Goal: Information Seeking & Learning: Learn about a topic

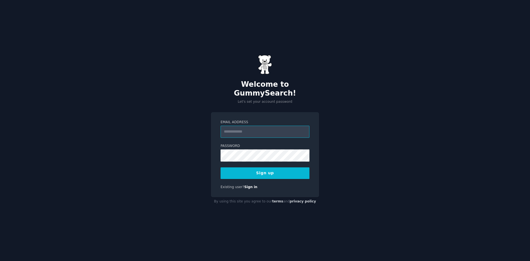
click at [237, 128] on input "Email Address" at bounding box center [264, 132] width 89 height 12
type input "**********"
click at [353, 112] on div "**********" at bounding box center [265, 130] width 530 height 261
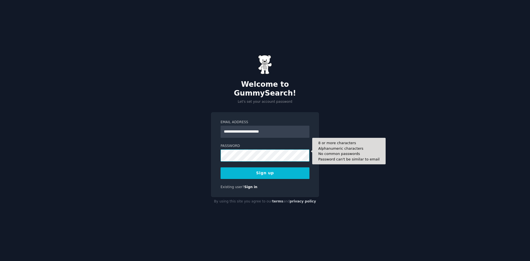
click at [181, 147] on div "**********" at bounding box center [265, 130] width 530 height 261
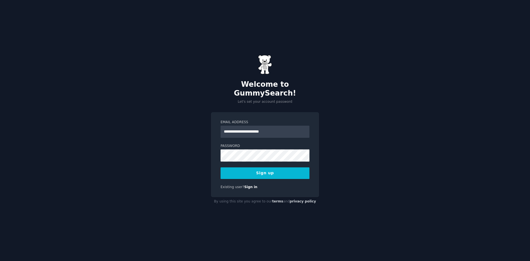
click at [195, 153] on div "**********" at bounding box center [265, 130] width 530 height 261
click at [238, 167] on button "Sign up" at bounding box center [264, 173] width 89 height 12
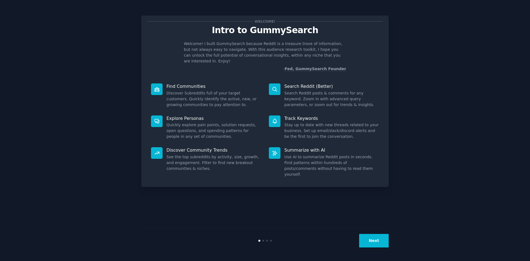
click at [376, 237] on button "Next" at bounding box center [374, 241] width 30 height 14
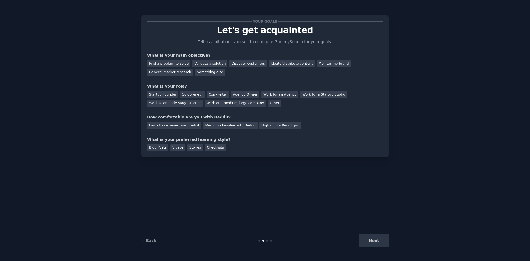
click at [380, 238] on div "Next" at bounding box center [347, 241] width 82 height 14
click at [448, 36] on div "Your goals Let's get acquainted Tell us a bit about yourself to configure Gummy…" at bounding box center [265, 130] width 514 height 245
click at [183, 64] on div "Find a problem to solve" at bounding box center [168, 63] width 43 height 7
click at [196, 64] on div "Validate a solution" at bounding box center [209, 63] width 35 height 7
click at [178, 62] on div "Find a problem to solve" at bounding box center [168, 63] width 43 height 7
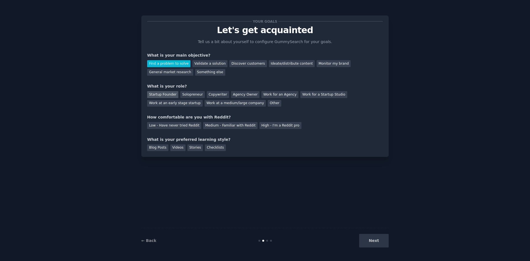
click at [170, 94] on div "Startup Founder" at bounding box center [162, 94] width 31 height 7
click at [187, 127] on div "Low - Have never tried Reddit" at bounding box center [174, 125] width 54 height 7
click at [153, 149] on div "Blog Posts" at bounding box center [157, 147] width 21 height 7
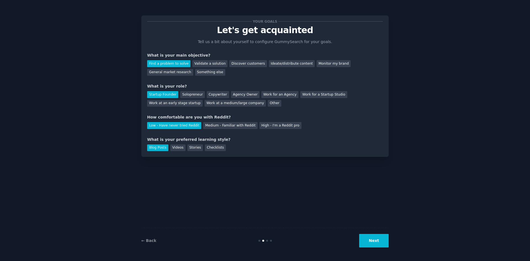
click at [384, 240] on button "Next" at bounding box center [374, 241] width 30 height 14
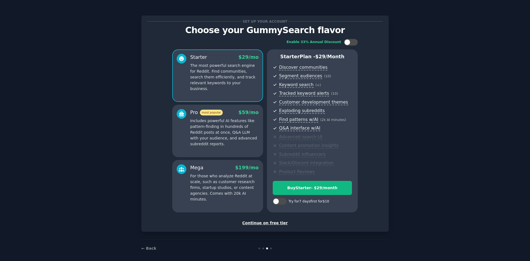
click at [273, 223] on div "Continue on free tier" at bounding box center [265, 223] width 236 height 6
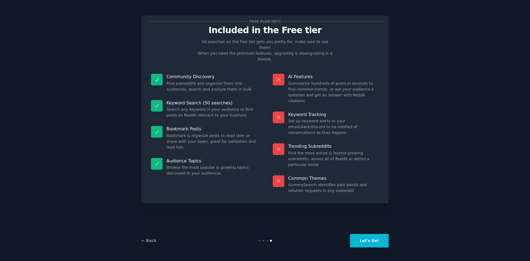
click at [384, 239] on button "Let's Go!" at bounding box center [369, 241] width 39 height 14
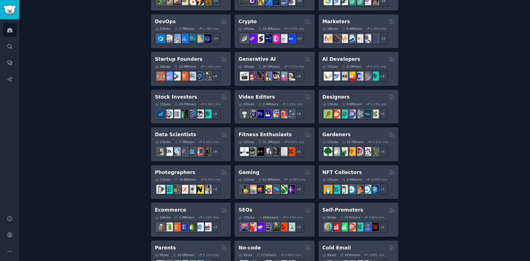
scroll to position [138, 0]
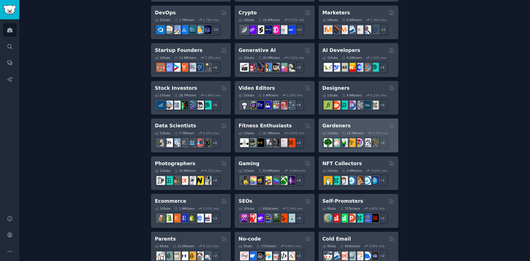
click at [340, 124] on h2 "Gardeners" at bounding box center [336, 125] width 28 height 7
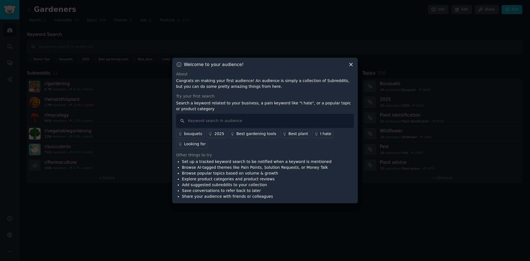
click at [351, 64] on icon at bounding box center [351, 65] width 6 height 6
click at [351, 63] on icon at bounding box center [351, 65] width 6 height 6
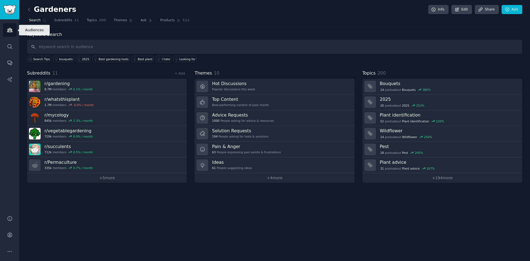
click at [11, 26] on link "Audiences" at bounding box center [10, 30] width 14 height 14
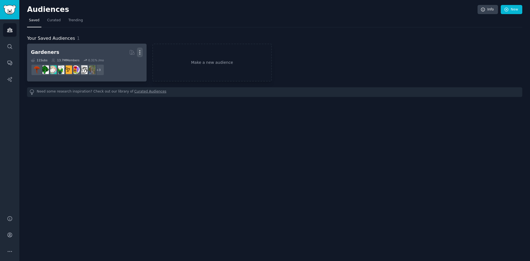
click at [140, 51] on icon "button" at bounding box center [140, 52] width 6 height 6
click at [126, 66] on p "Delete" at bounding box center [124, 64] width 13 height 6
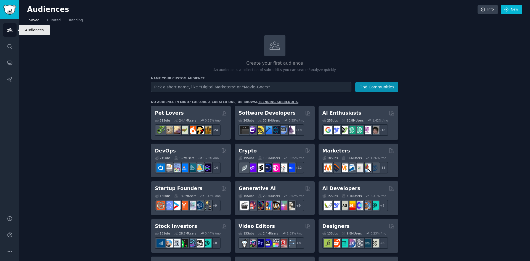
click at [13, 30] on link "Audiences" at bounding box center [10, 30] width 14 height 14
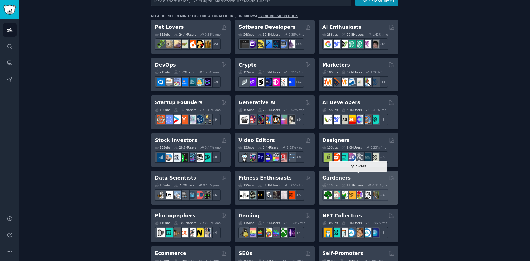
scroll to position [72, 0]
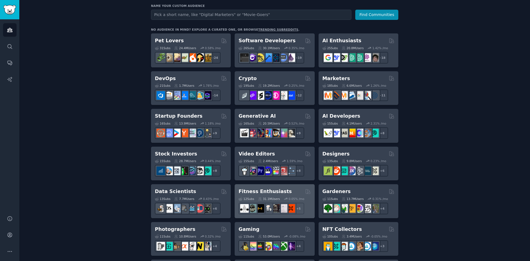
click at [289, 191] on div "Fitness Enthusiasts" at bounding box center [274, 191] width 72 height 7
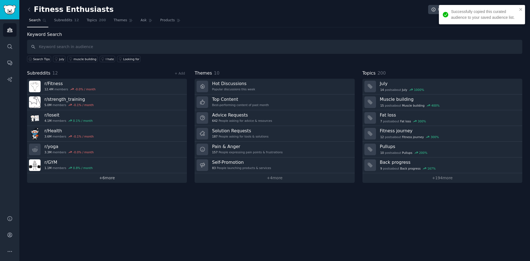
click at [113, 177] on link "+ 6 more" at bounding box center [107, 178] width 160 height 10
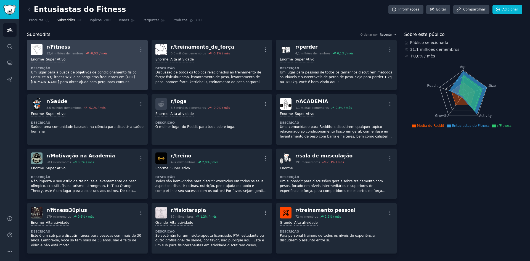
click at [142, 62] on div "Enorme Super Ativo" at bounding box center [87, 59] width 113 height 5
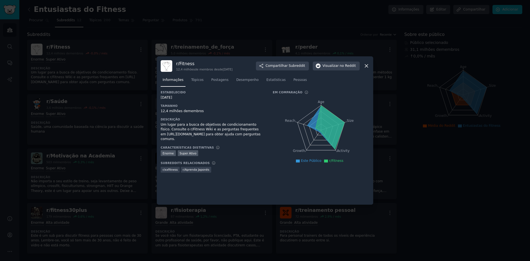
click at [367, 65] on icon at bounding box center [366, 66] width 3 height 3
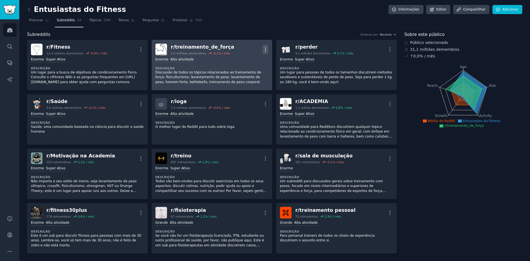
click at [262, 47] on icon "button" at bounding box center [265, 50] width 6 height 6
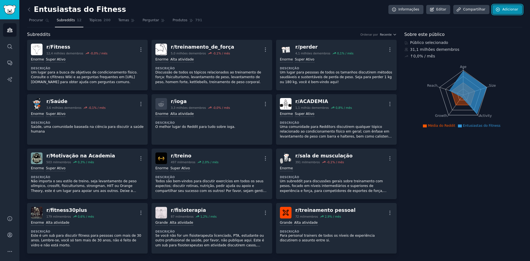
click at [512, 12] on font "Adicionar" at bounding box center [510, 9] width 16 height 5
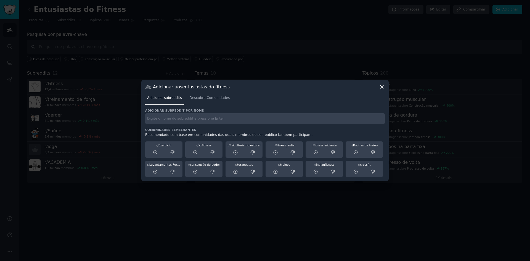
click at [381, 91] on div "Adicionar subreddits Descubra Comunidades" at bounding box center [264, 99] width 239 height 19
click at [382, 86] on icon at bounding box center [382, 87] width 6 height 6
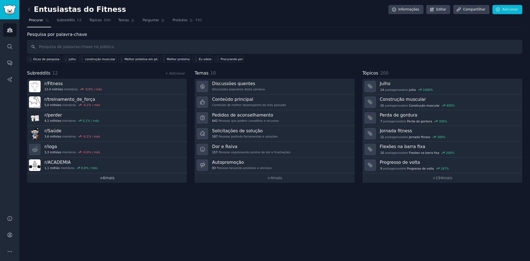
click at [106, 178] on font "mais" at bounding box center [109, 177] width 9 height 4
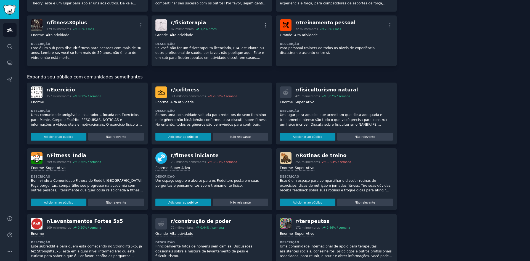
scroll to position [193, 0]
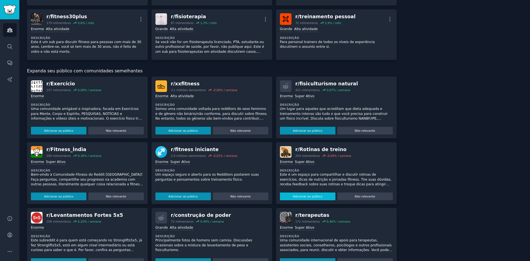
click at [313, 198] on font "Adicionar ao público" at bounding box center [308, 196] width 30 height 3
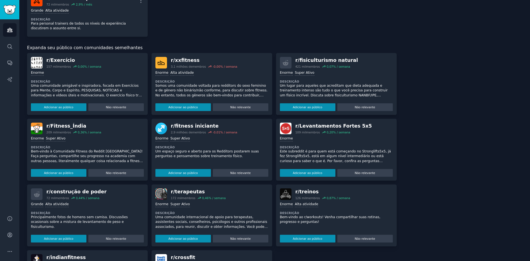
scroll to position [276, 0]
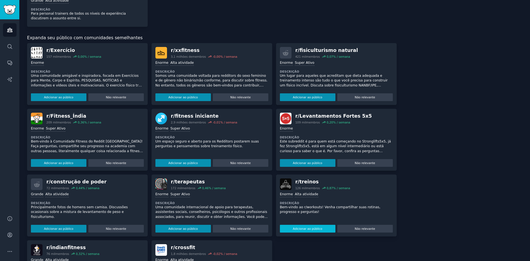
click at [319, 228] on font "Adicionar ao público" at bounding box center [308, 228] width 30 height 3
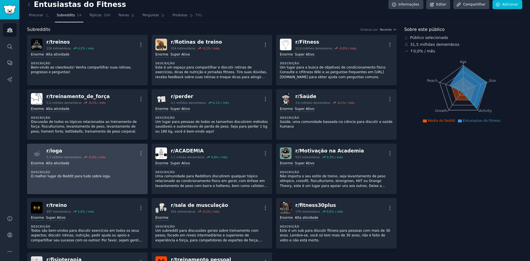
scroll to position [0, 0]
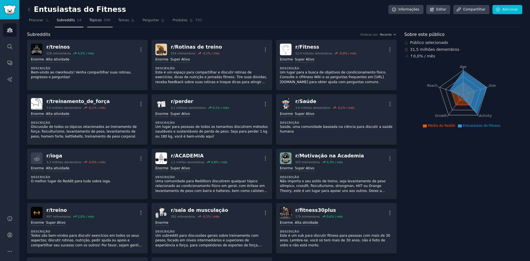
click at [97, 21] on link "Tópicos 200" at bounding box center [99, 21] width 25 height 11
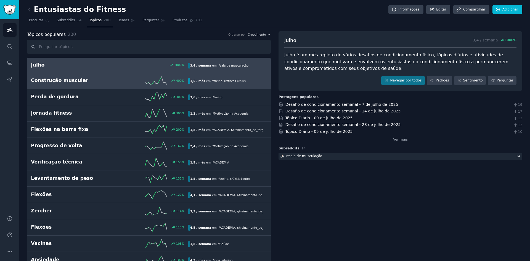
click at [117, 77] on div "400 %" at bounding box center [149, 80] width 79 height 8
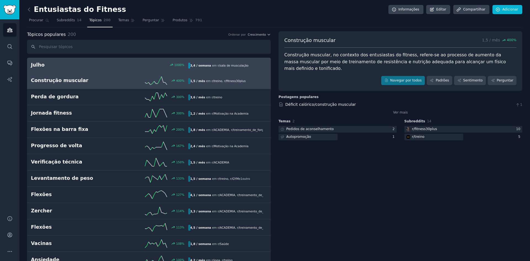
click at [100, 64] on h2 "Julho" at bounding box center [70, 65] width 79 height 7
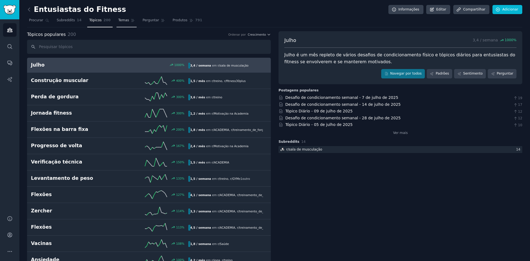
click at [123, 18] on link "Temas" at bounding box center [126, 21] width 20 height 11
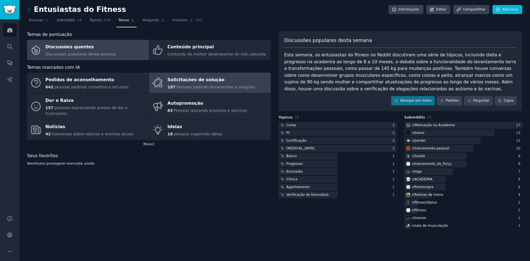
click at [236, 81] on div "Solicitações de solução" at bounding box center [211, 80] width 88 height 9
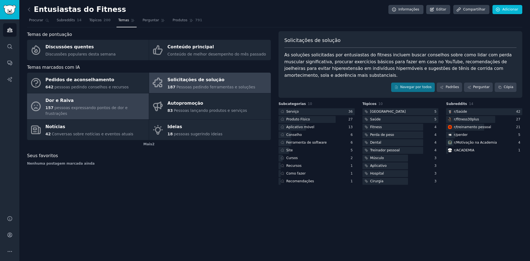
click at [98, 103] on div "Dor e Raiva" at bounding box center [96, 100] width 100 height 9
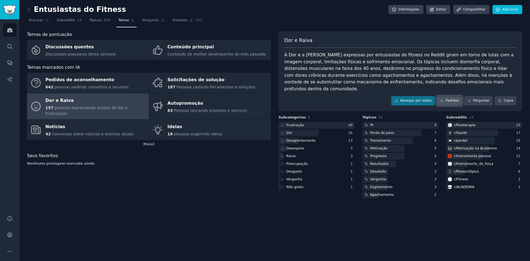
click at [454, 98] on font "Padrões" at bounding box center [451, 100] width 13 height 4
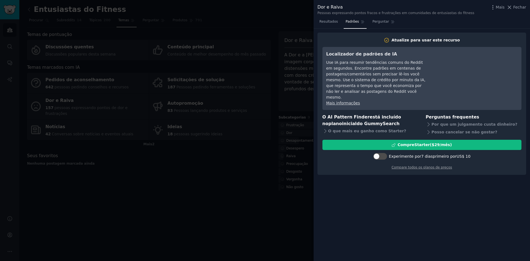
click at [301, 103] on div at bounding box center [265, 130] width 530 height 261
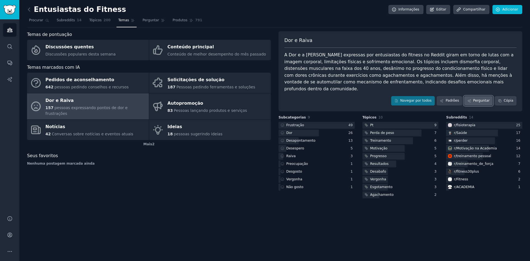
click at [481, 98] on font "Perguntar" at bounding box center [481, 100] width 17 height 4
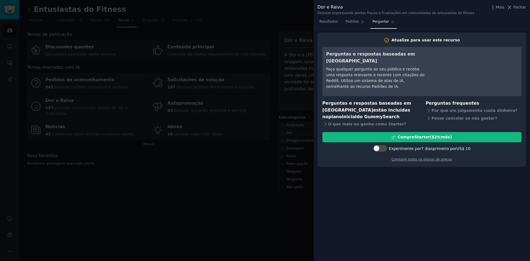
click at [260, 72] on div at bounding box center [265, 130] width 530 height 261
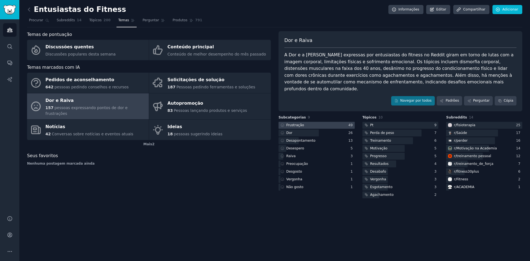
click at [302, 122] on div "Frustração" at bounding box center [291, 125] width 26 height 7
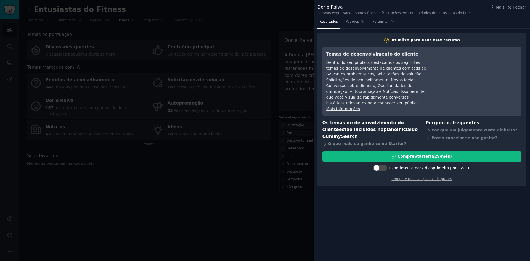
click at [239, 161] on div at bounding box center [265, 130] width 530 height 261
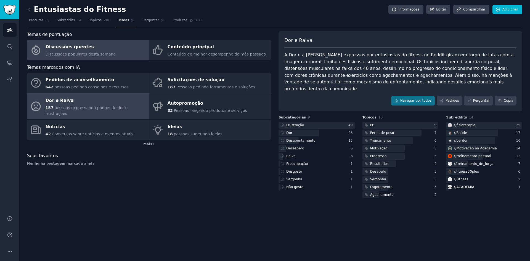
click at [109, 52] on link "Discussões quentes Discussões populares desta semana" at bounding box center [88, 50] width 122 height 20
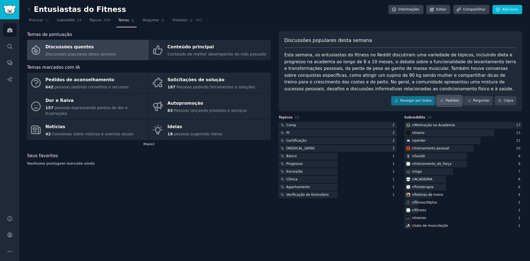
click at [451, 100] on font "Padrões" at bounding box center [451, 100] width 13 height 4
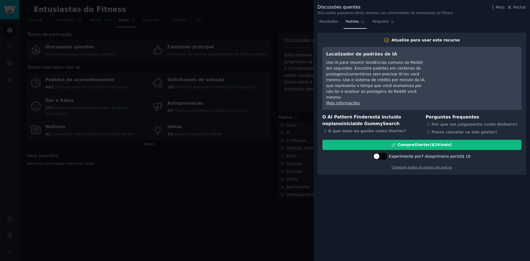
click at [384, 155] on div at bounding box center [382, 156] width 3 height 3
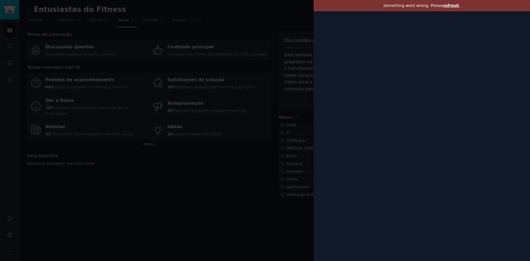
click at [450, 5] on span "refresh" at bounding box center [451, 5] width 16 height 4
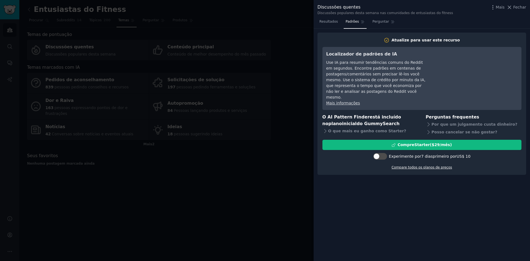
click at [418, 165] on font "Compare todos os planos de preços" at bounding box center [421, 167] width 60 height 4
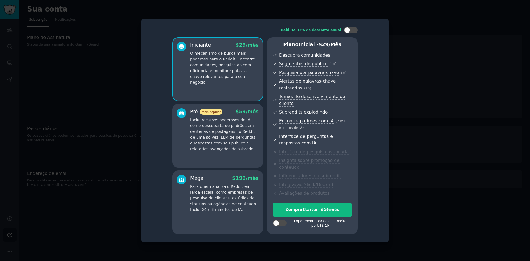
click at [278, 222] on div at bounding box center [280, 223] width 14 height 7
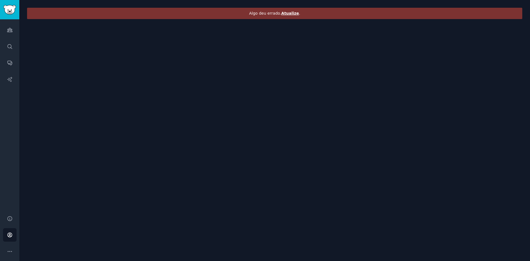
click at [288, 17] on div "Algo deu errado. Atualize ." at bounding box center [274, 13] width 495 height 11
click at [288, 12] on font "Atualize" at bounding box center [290, 13] width 18 height 4
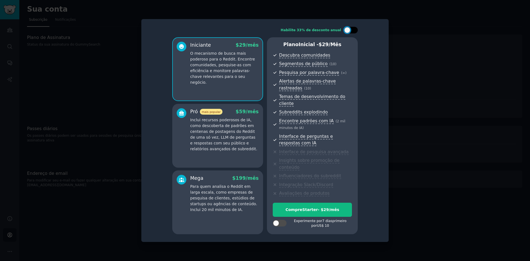
click at [349, 30] on div at bounding box center [351, 30] width 14 height 7
click at [353, 31] on div at bounding box center [354, 30] width 6 height 6
click at [353, 31] on div at bounding box center [351, 30] width 14 height 7
click at [350, 33] on div at bounding box center [351, 30] width 14 height 7
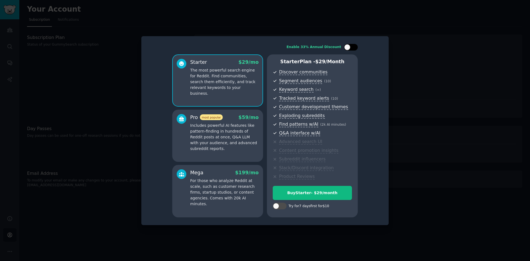
click at [352, 47] on div at bounding box center [353, 47] width 3 height 3
click at [352, 47] on div at bounding box center [354, 47] width 6 height 6
checkbox input "false"
click at [280, 204] on div at bounding box center [280, 206] width 14 height 7
checkbox input "true"
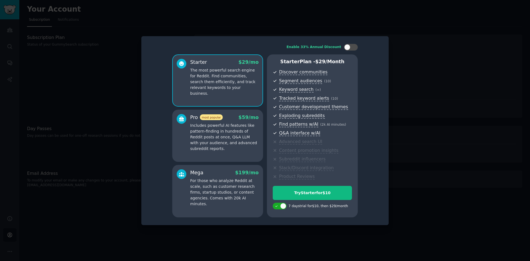
click at [420, 64] on div at bounding box center [265, 130] width 530 height 261
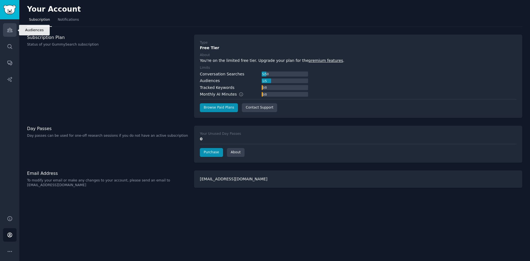
click at [13, 31] on link "Audiences" at bounding box center [10, 30] width 14 height 14
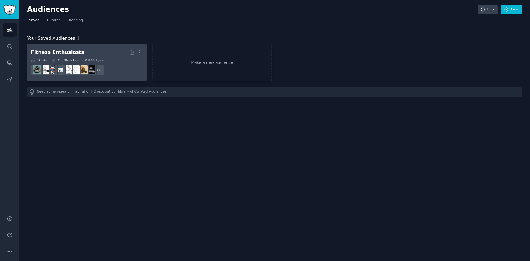
click at [98, 55] on h2 "Fitness Enthusiasts More" at bounding box center [87, 52] width 112 height 10
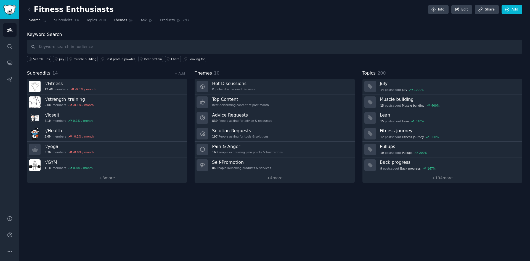
click at [114, 22] on span "Themes" at bounding box center [121, 20] width 14 height 5
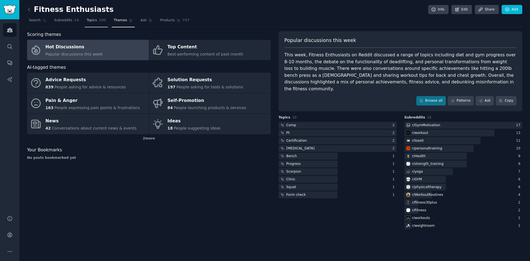
click at [88, 19] on span "Topics" at bounding box center [92, 20] width 10 height 5
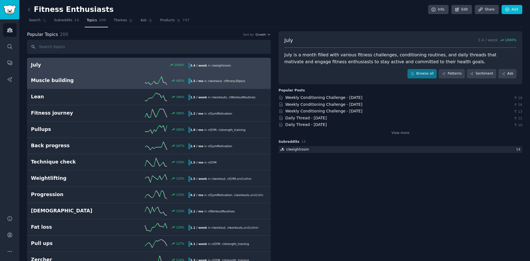
click at [50, 81] on h2 "Muscle building" at bounding box center [70, 80] width 79 height 7
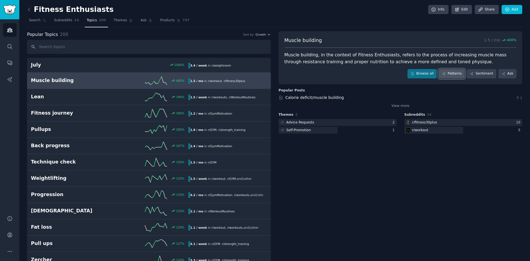
click at [456, 72] on link "Patterns" at bounding box center [451, 73] width 26 height 9
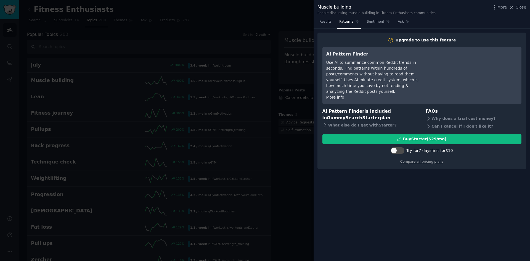
click at [296, 22] on div at bounding box center [265, 130] width 530 height 261
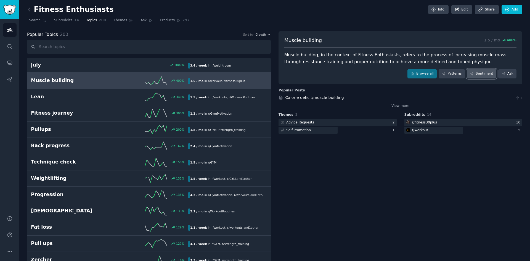
click at [488, 75] on link "Sentiment" at bounding box center [482, 73] width 30 height 9
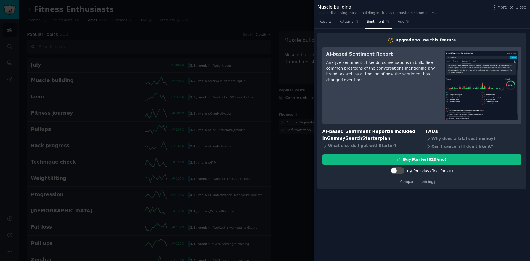
click at [286, 18] on div at bounding box center [265, 130] width 530 height 261
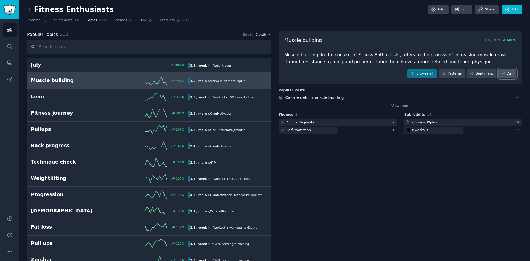
click at [508, 71] on link "Ask" at bounding box center [507, 73] width 18 height 9
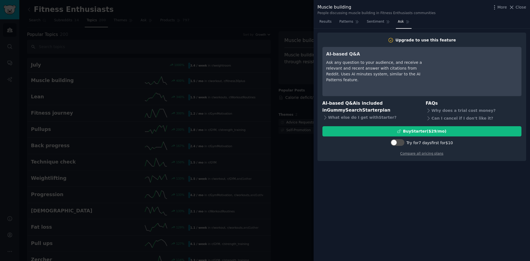
click at [271, 29] on div at bounding box center [265, 130] width 530 height 261
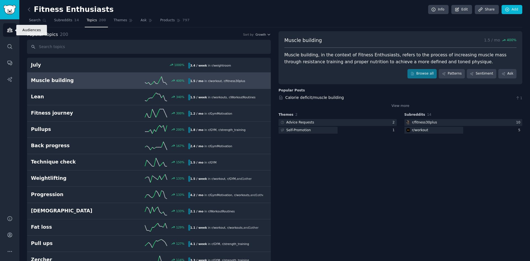
click at [8, 29] on icon "Sidebar" at bounding box center [10, 30] width 6 height 6
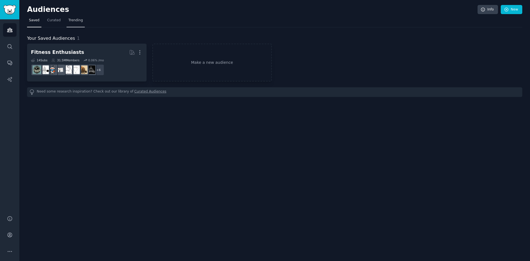
click at [71, 17] on link "Trending" at bounding box center [75, 21] width 18 height 11
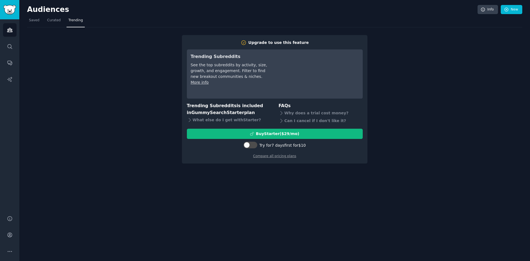
click at [139, 68] on div "Upgrade to use this feature Trending Subreddits See the top subreddits by activ…" at bounding box center [274, 95] width 495 height 136
click at [40, 20] on link "Saved" at bounding box center [34, 21] width 14 height 11
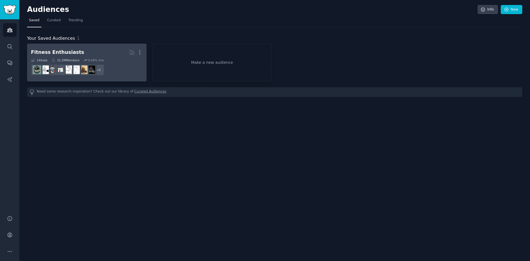
click at [57, 53] on div "Fitness Enthusiasts" at bounding box center [57, 52] width 53 height 7
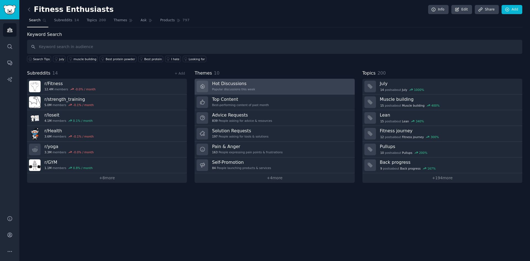
click at [241, 87] on div "Hot Discussions Popular discussions this week" at bounding box center [233, 87] width 43 height 12
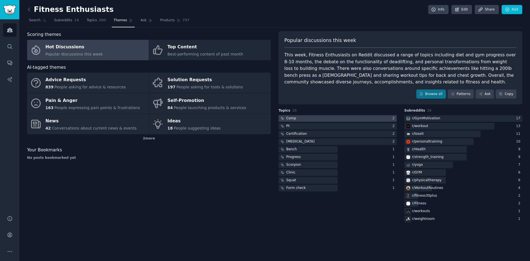
click at [295, 116] on div "Comp" at bounding box center [287, 118] width 18 height 7
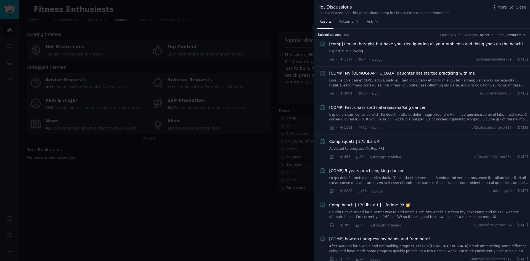
click at [223, 176] on div at bounding box center [265, 130] width 530 height 261
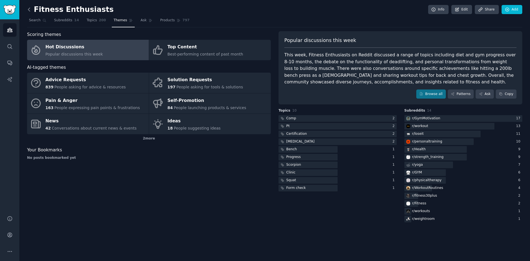
click at [30, 10] on icon at bounding box center [29, 10] width 6 height 6
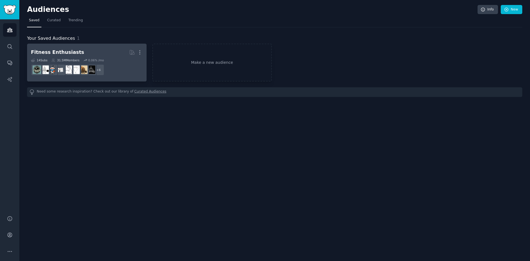
click at [68, 53] on div "Fitness Enthusiasts" at bounding box center [57, 52] width 53 height 7
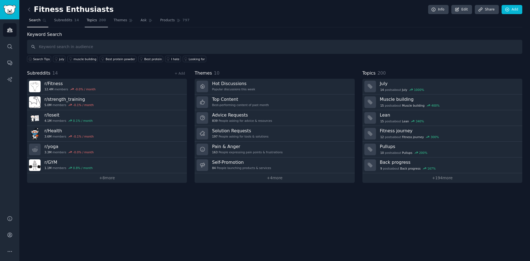
click at [94, 21] on link "Topics 200" at bounding box center [96, 21] width 23 height 11
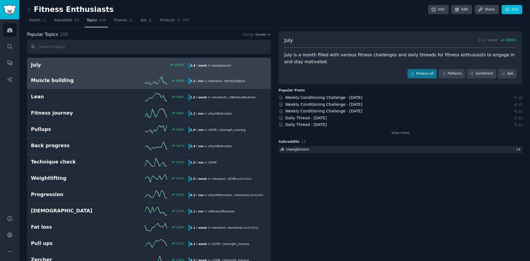
click at [61, 78] on h2 "Muscle building" at bounding box center [70, 80] width 79 height 7
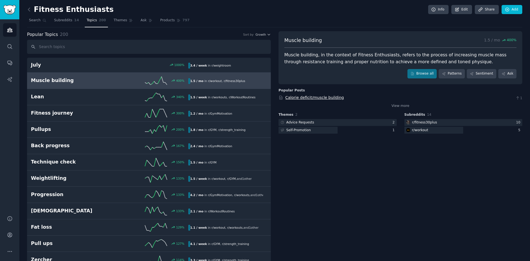
click at [303, 98] on link "Calorie deficit/muscle building" at bounding box center [314, 97] width 58 height 4
click at [114, 22] on span "Themes" at bounding box center [121, 20] width 14 height 5
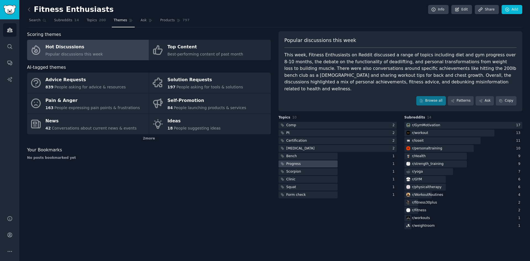
click at [300, 160] on div "Progress" at bounding box center [289, 163] width 23 height 7
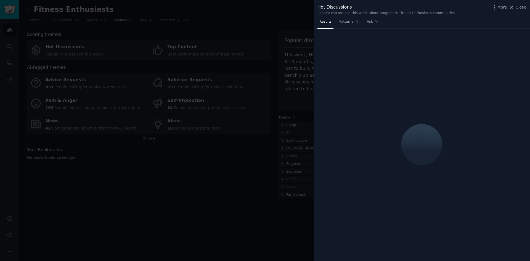
click at [179, 177] on div at bounding box center [265, 130] width 530 height 261
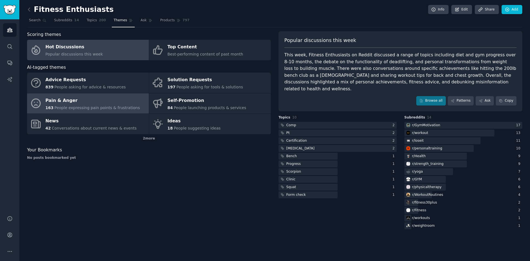
click at [83, 106] on span "People expressing pain points & frustrations" at bounding box center [97, 107] width 86 height 4
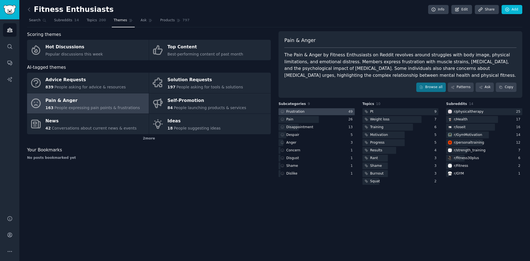
click at [300, 110] on div "Frustration" at bounding box center [295, 111] width 18 height 5
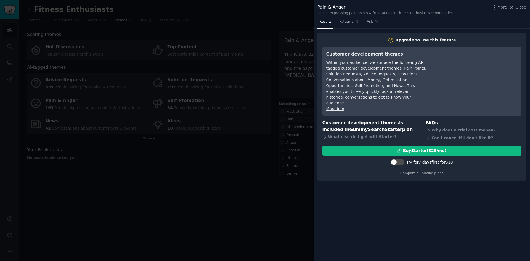
click at [232, 191] on div at bounding box center [265, 130] width 530 height 261
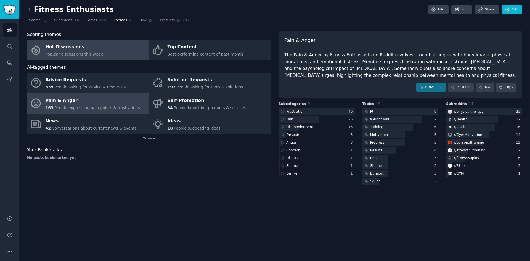
click at [89, 51] on div "Hot Discussions" at bounding box center [74, 47] width 57 height 9
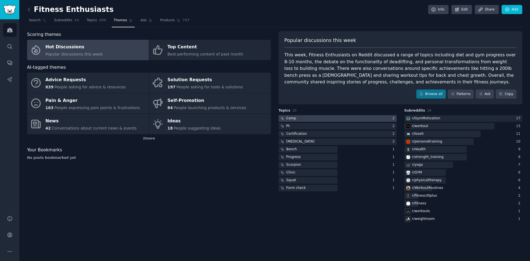
click at [301, 119] on div at bounding box center [337, 118] width 118 height 7
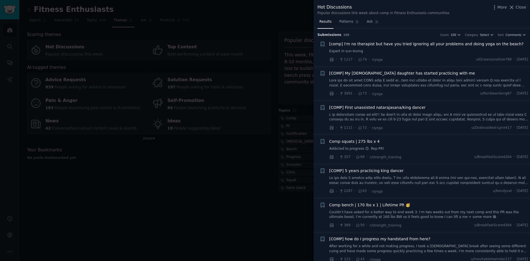
drag, startPoint x: 366, startPoint y: 72, endPoint x: 259, endPoint y: 176, distance: 148.9
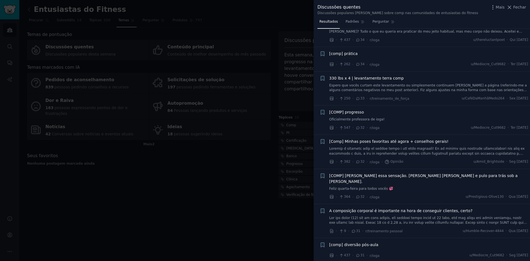
scroll to position [662, 0]
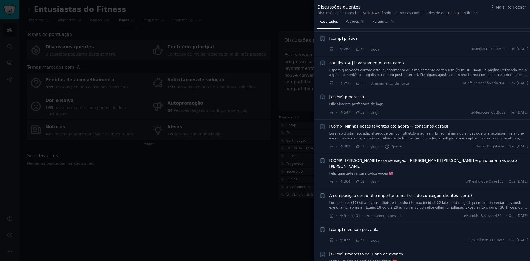
click at [362, 252] on font "[COMP] Progresso de 1 ano de avanço!" at bounding box center [366, 254] width 75 height 4
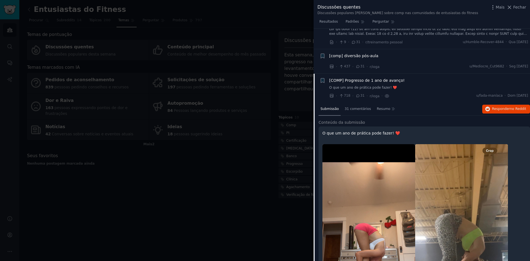
scroll to position [753, 0]
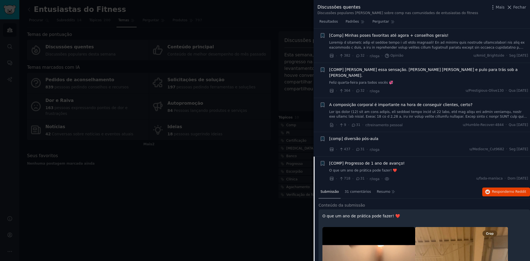
click at [163, 197] on div at bounding box center [265, 130] width 530 height 261
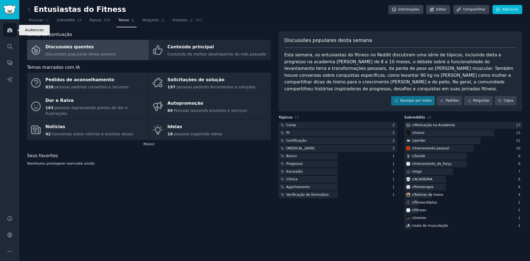
click at [13, 33] on link "Públicos" at bounding box center [10, 30] width 14 height 14
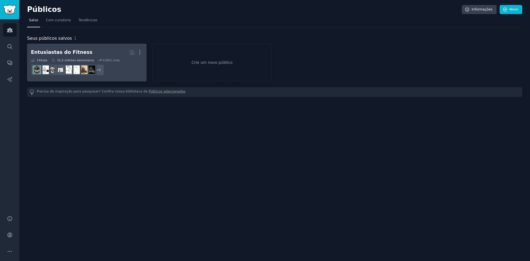
click at [65, 53] on font "Entusiastas do Fitness" at bounding box center [62, 52] width 62 height 6
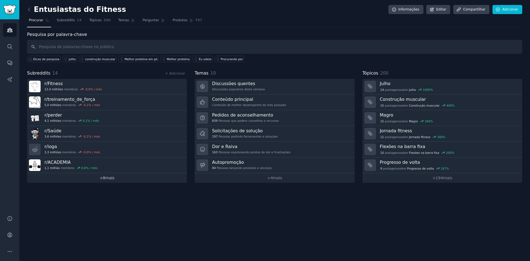
click at [114, 180] on link "+ 8 mais" at bounding box center [107, 178] width 160 height 10
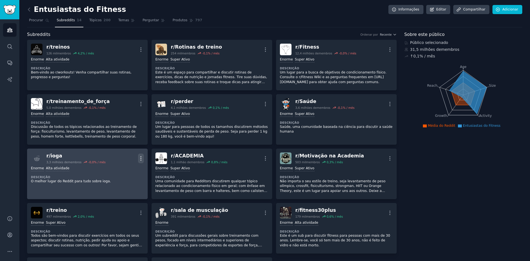
click at [140, 157] on icon "button" at bounding box center [141, 158] width 6 height 6
click at [124, 179] on div "Delete" at bounding box center [118, 180] width 33 height 12
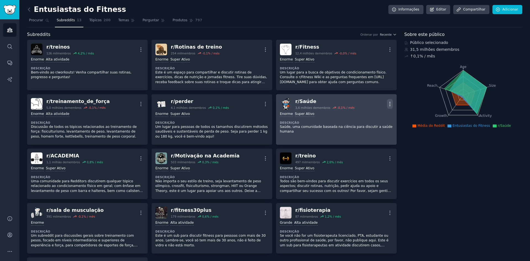
click at [387, 105] on icon "button" at bounding box center [390, 104] width 6 height 6
click at [371, 124] on p "Delete" at bounding box center [368, 125] width 13 height 6
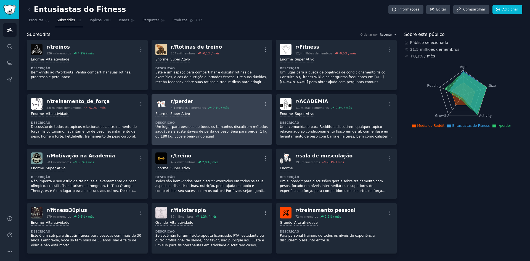
scroll to position [28, 0]
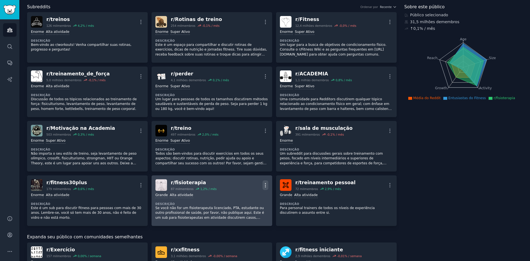
click at [265, 183] on icon "button" at bounding box center [265, 185] width 1 height 4
click at [245, 206] on font "Excluir" at bounding box center [243, 206] width 13 height 4
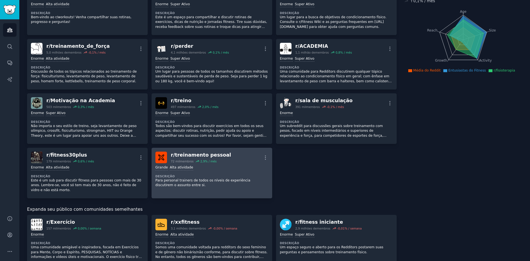
scroll to position [83, 0]
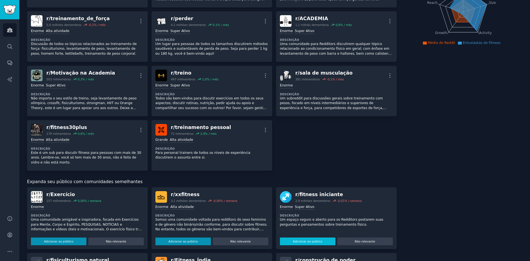
click at [300, 243] on font "Adicionar ao público" at bounding box center [308, 240] width 30 height 3
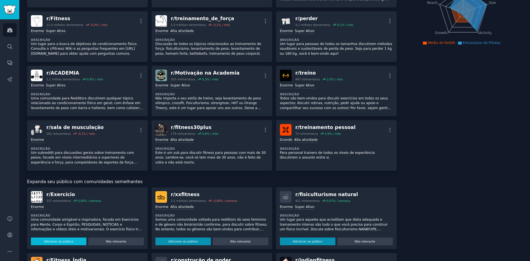
click at [74, 239] on button "Adicionar ao público" at bounding box center [58, 241] width 55 height 8
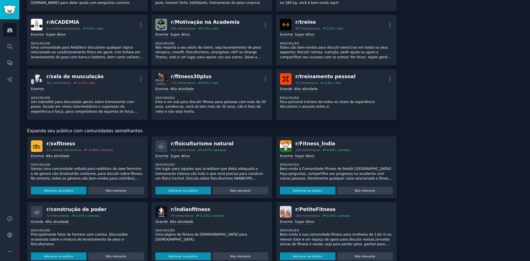
scroll to position [138, 0]
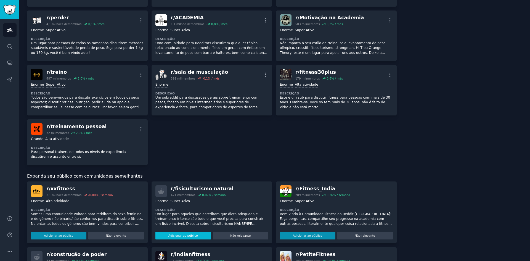
click at [193, 236] on font "Adicionar ao público" at bounding box center [183, 235] width 30 height 3
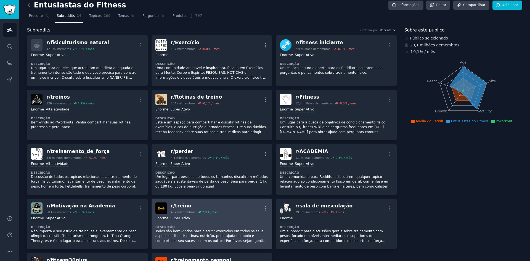
scroll to position [0, 0]
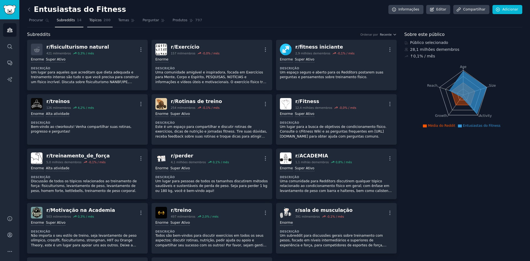
click at [95, 22] on font "Tópicos" at bounding box center [95, 20] width 12 height 4
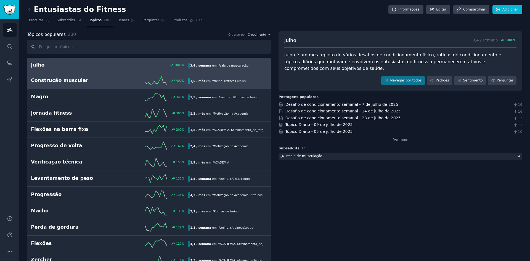
click at [75, 79] on font "Construção muscular" at bounding box center [59, 81] width 57 height 6
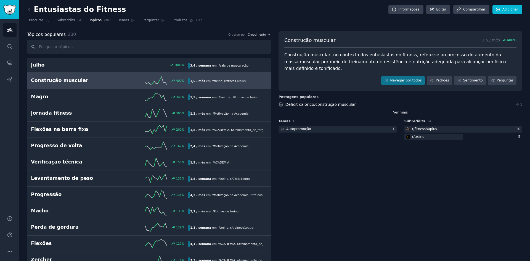
click at [400, 110] on font "Ver mais" at bounding box center [400, 112] width 15 height 4
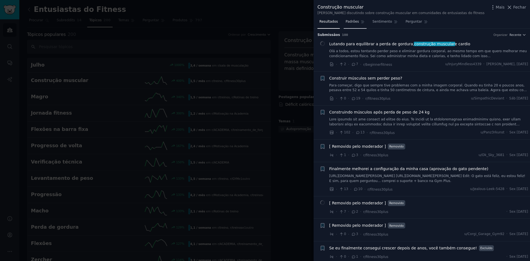
click at [350, 23] on font "Padrões" at bounding box center [351, 22] width 13 height 4
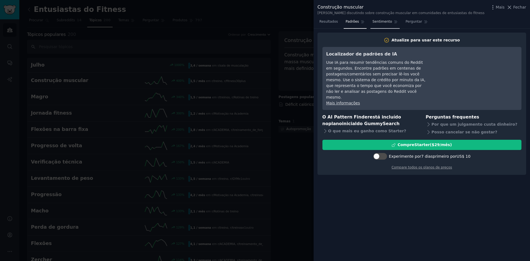
click at [374, 23] on font "Sentimento" at bounding box center [382, 22] width 20 height 4
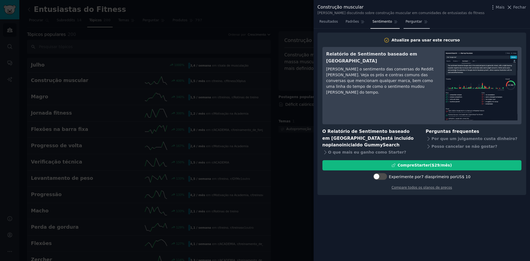
click at [405, 22] on font "Perguntar" at bounding box center [413, 22] width 17 height 4
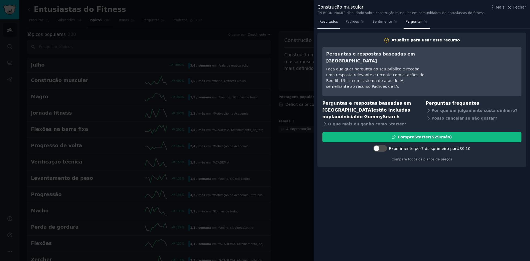
click at [334, 22] on font "Resultados" at bounding box center [328, 22] width 18 height 4
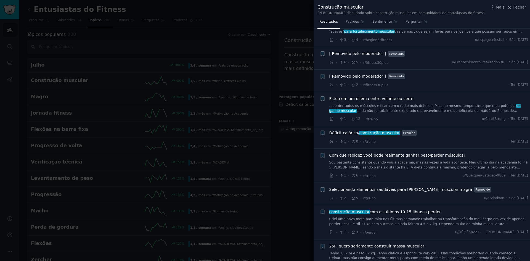
scroll to position [386, 0]
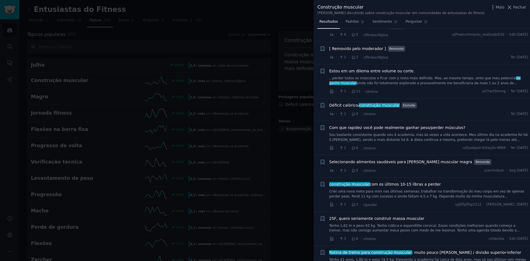
click at [448, 159] on font "Selecionando alimentos saudáveis ​​para [PERSON_NAME] muscular magra" at bounding box center [400, 161] width 143 height 4
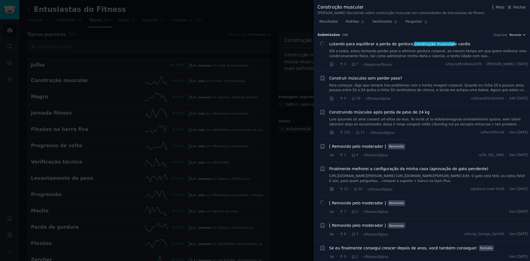
click at [520, 36] on font "Recente" at bounding box center [515, 34] width 12 height 3
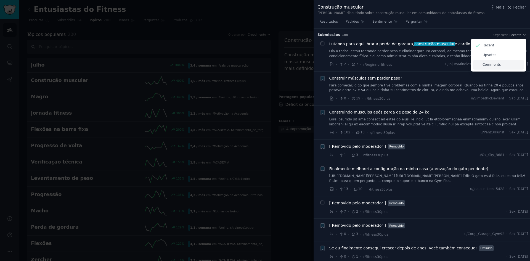
click at [497, 65] on p "Comments" at bounding box center [491, 64] width 18 height 5
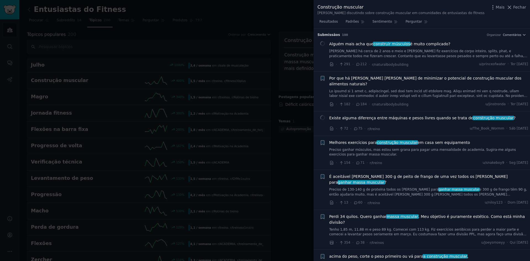
click at [421, 76] on font "Por que há [PERSON_NAME] [PERSON_NAME] de minimizar o potencial de construção m…" at bounding box center [425, 81] width 192 height 10
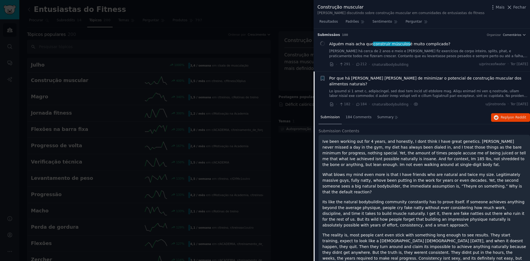
scroll to position [43, 0]
